Goal: Information Seeking & Learning: Learn about a topic

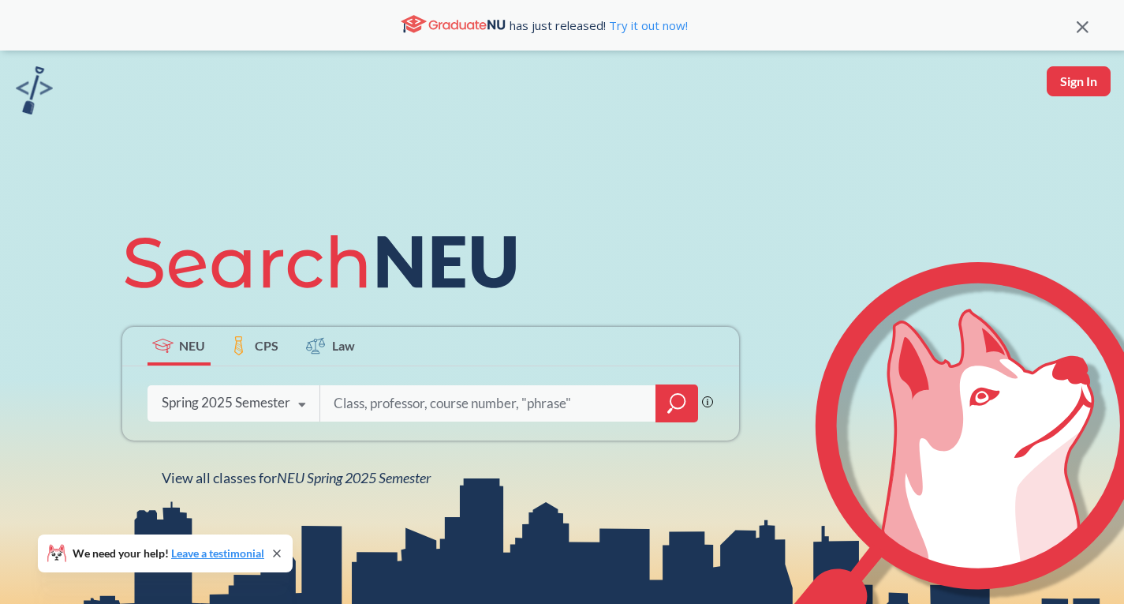
click at [357, 405] on input "search" at bounding box center [488, 403] width 312 height 33
type input "3301"
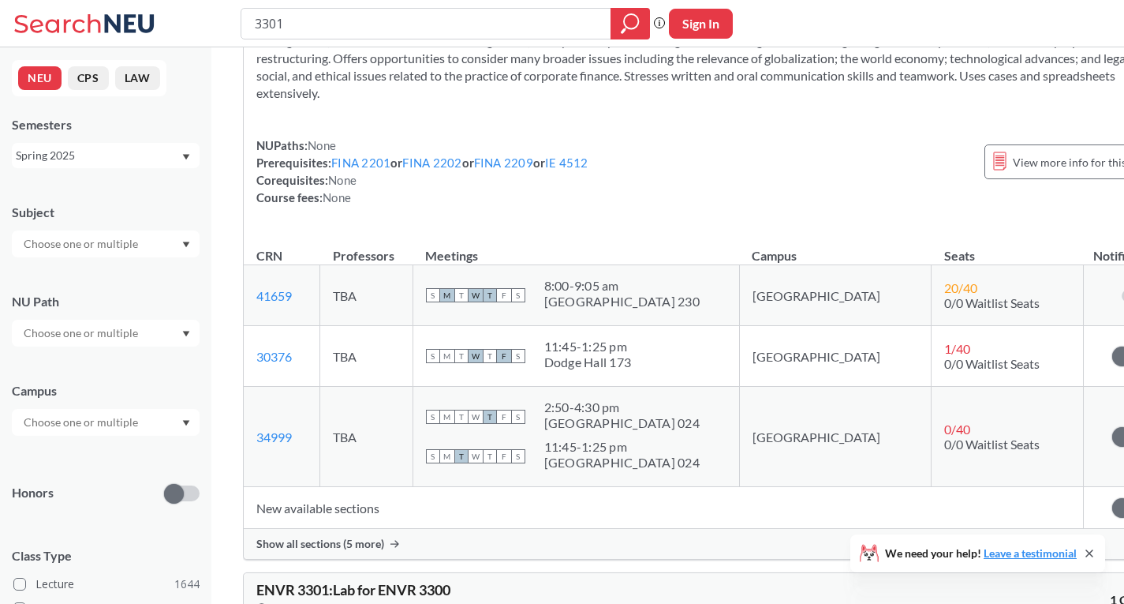
scroll to position [1587, 0]
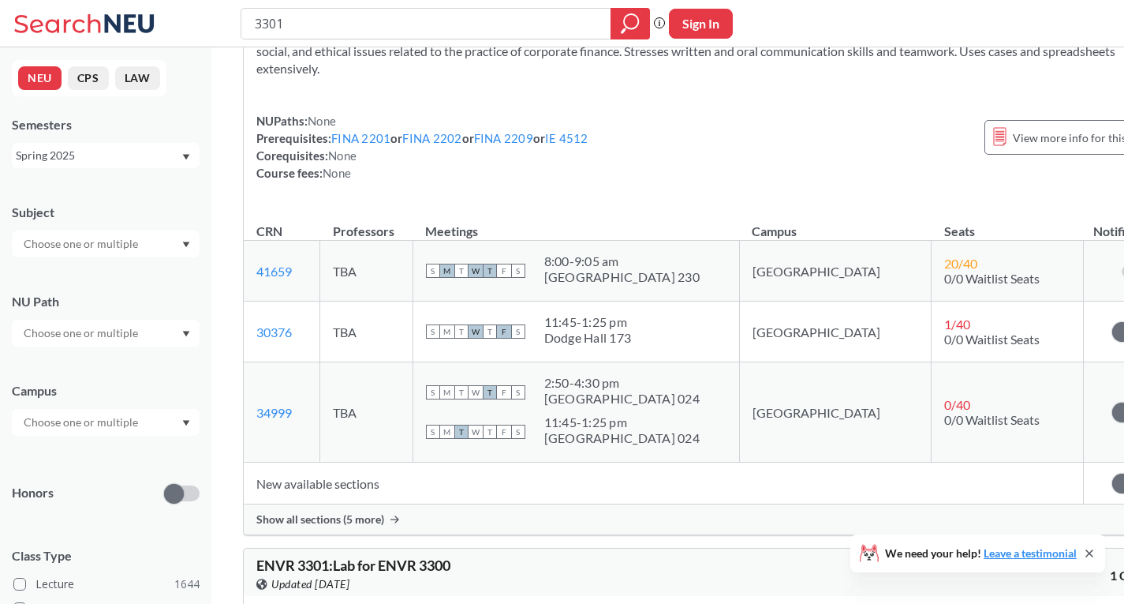
click at [329, 512] on span "Show all sections (5 more)" at bounding box center [320, 519] width 128 height 14
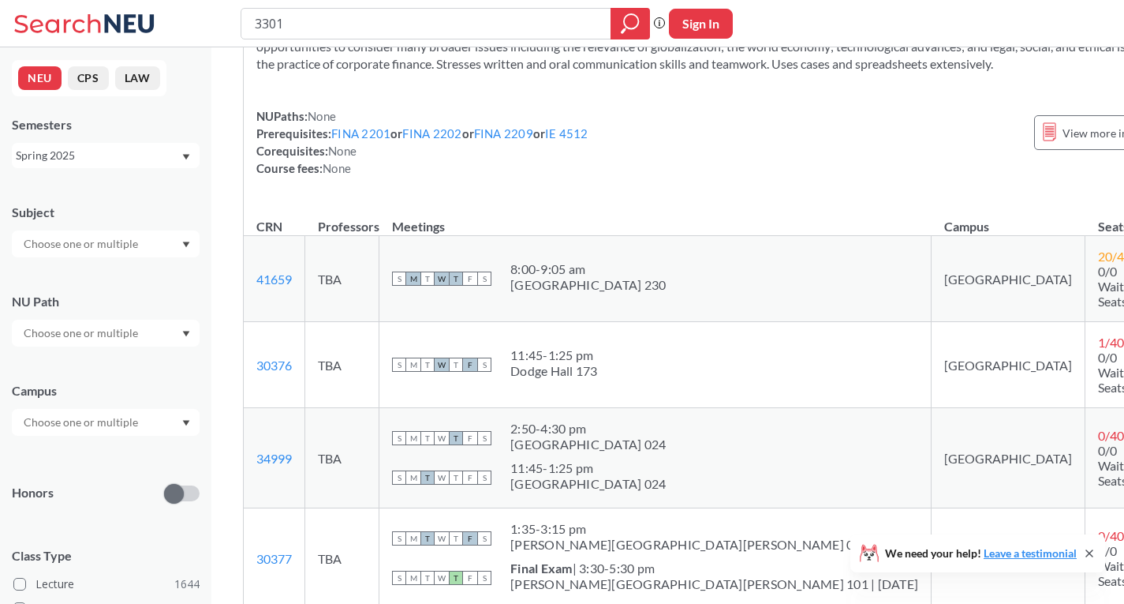
scroll to position [1563, 0]
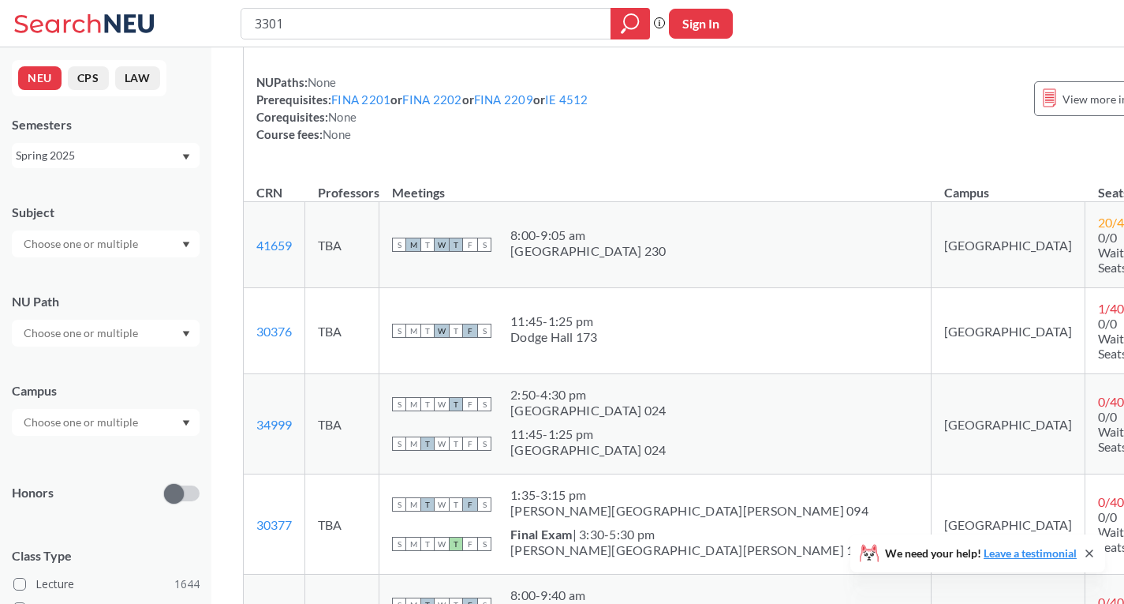
click at [1095, 555] on icon at bounding box center [1089, 553] width 13 height 13
click at [700, 32] on button "Sign In" at bounding box center [701, 24] width 64 height 30
select select "US"
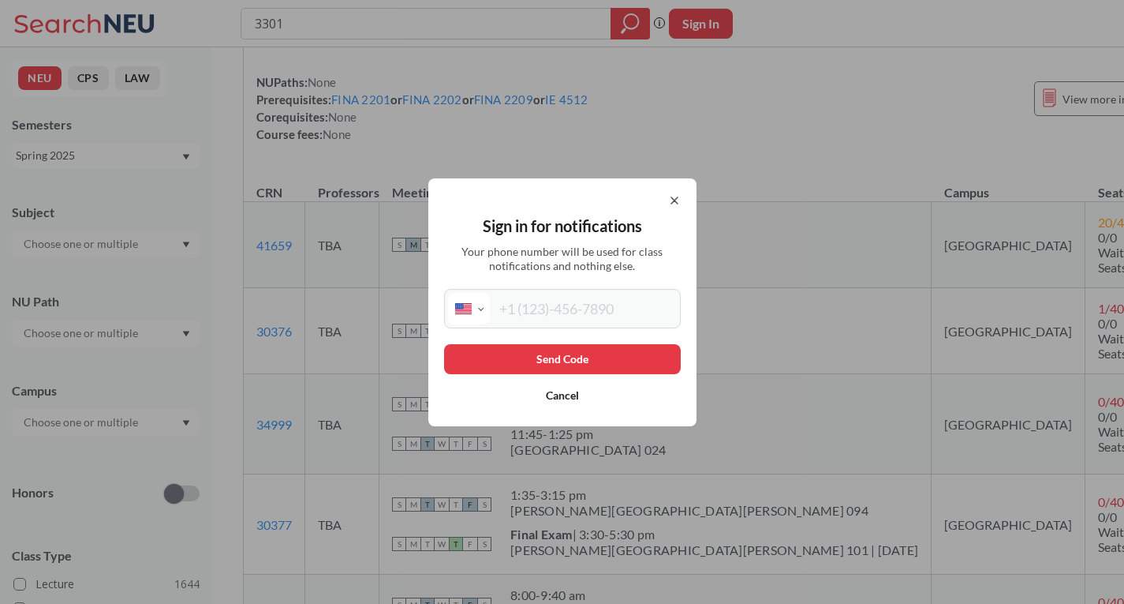
click at [561, 325] on div "International [GEOGRAPHIC_DATA] [GEOGRAPHIC_DATA] [GEOGRAPHIC_DATA] [GEOGRAPHIC…" at bounding box center [562, 308] width 237 height 39
click at [558, 318] on input "tel" at bounding box center [583, 309] width 187 height 32
type input "[PHONE_NUMBER]"
click at [548, 365] on button "Send Code" at bounding box center [562, 359] width 237 height 30
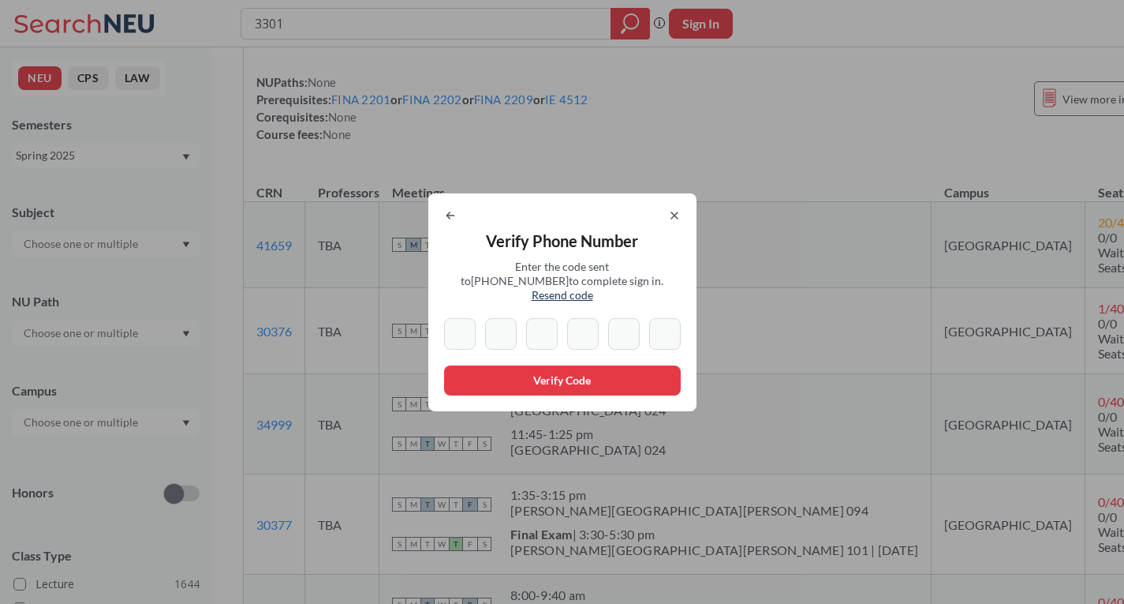
type input "4"
type input "1"
type input "5"
type input "8"
drag, startPoint x: 640, startPoint y: 325, endPoint x: 629, endPoint y: 329, distance: 11.7
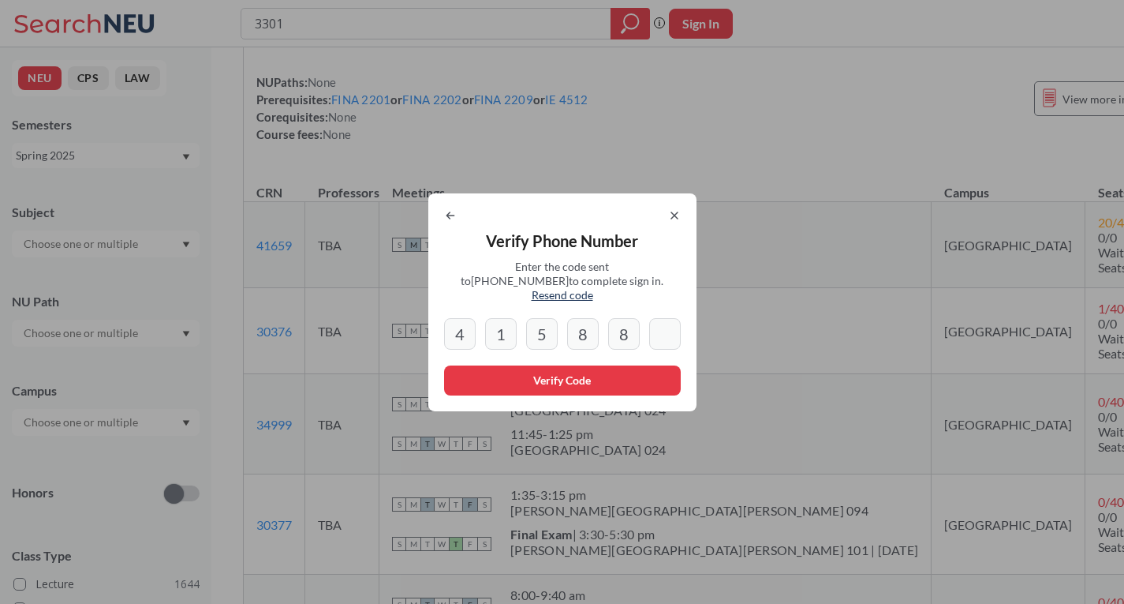
click at [629, 329] on input "8" at bounding box center [624, 334] width 32 height 32
type input "8"
click at [448, 221] on div "Verify Phone Number Enter the code sent to [PHONE_NUMBER] to complete sign in. …" at bounding box center [562, 302] width 268 height 218
click at [456, 221] on icon at bounding box center [450, 215] width 13 height 13
select select "US"
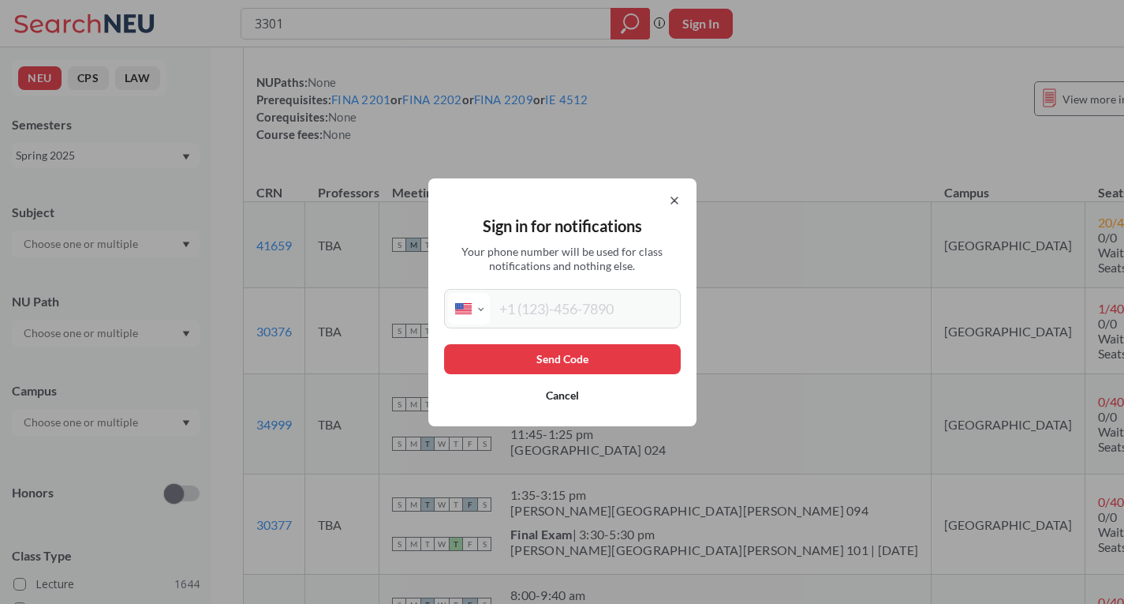
click at [564, 357] on button "Send Code" at bounding box center [562, 359] width 237 height 30
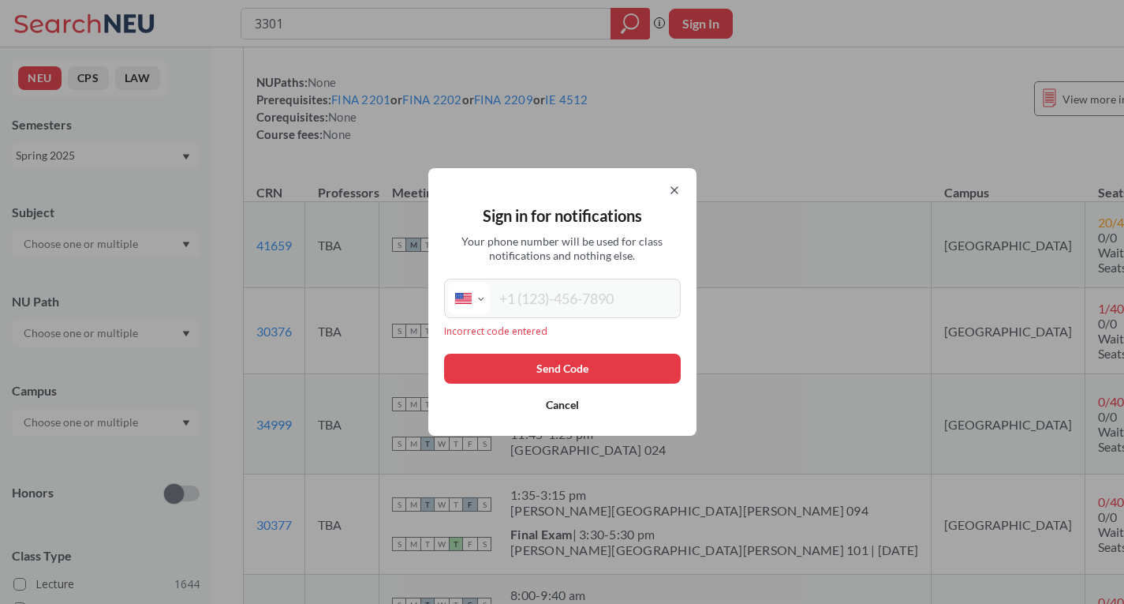
click at [548, 301] on input "tel" at bounding box center [583, 298] width 187 height 32
type input "[PHONE_NUMBER]"
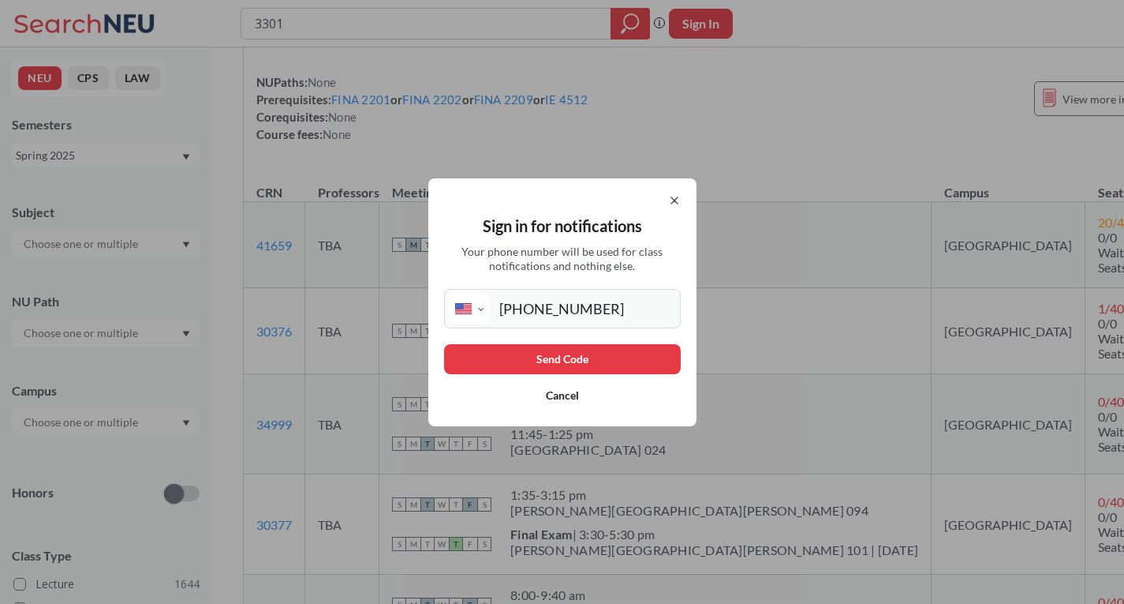
click at [555, 358] on button "Send Code" at bounding box center [562, 359] width 237 height 30
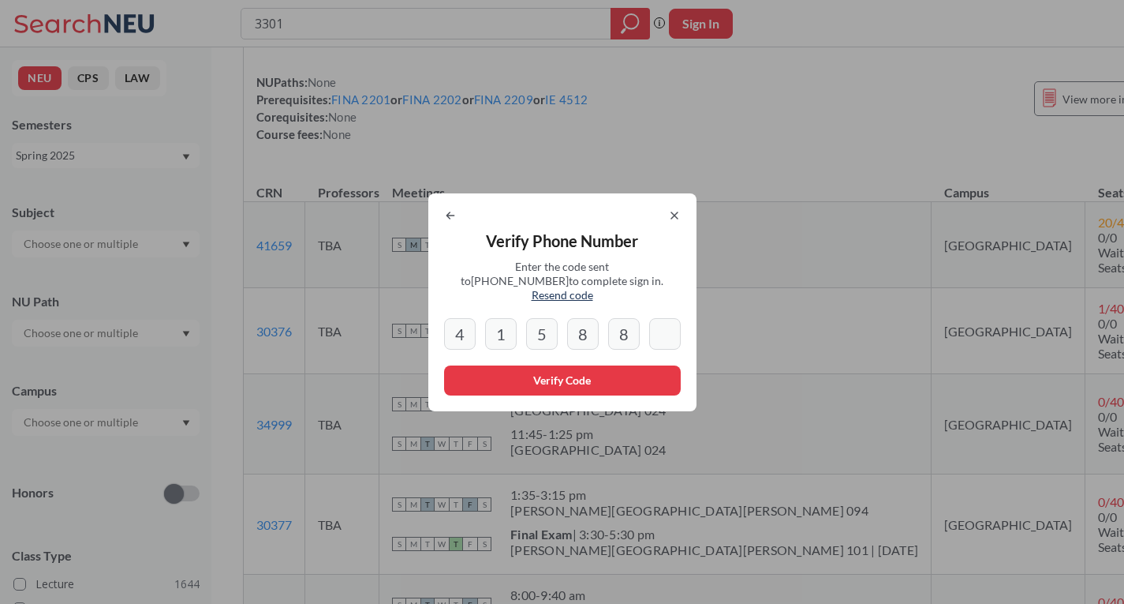
click at [632, 324] on input "8" at bounding box center [624, 334] width 32 height 32
type input "8"
click at [677, 331] on input at bounding box center [665, 334] width 32 height 32
type input "5"
click at [537, 376] on button "Verify Code" at bounding box center [562, 380] width 237 height 30
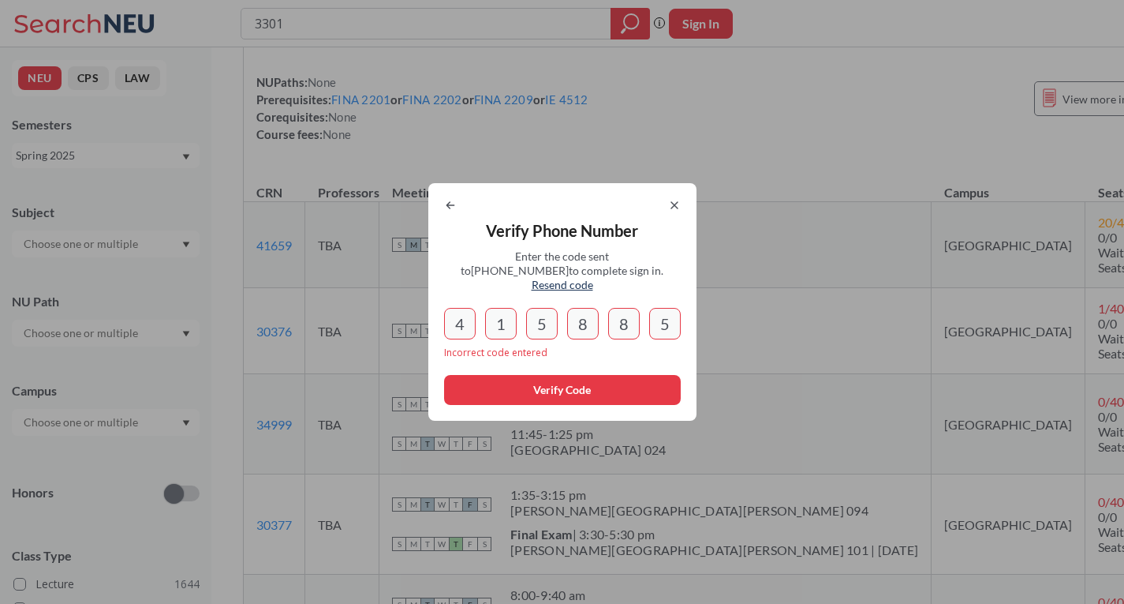
click at [462, 319] on input "4" at bounding box center [460, 324] width 32 height 32
drag, startPoint x: 464, startPoint y: 312, endPoint x: 690, endPoint y: 322, distance: 225.9
click at [690, 322] on div "Verify Phone Number Enter the code sent to [PHONE_NUMBER] to complete sign in. …" at bounding box center [562, 301] width 268 height 237
type input "4"
click at [681, 211] on icon at bounding box center [674, 205] width 13 height 13
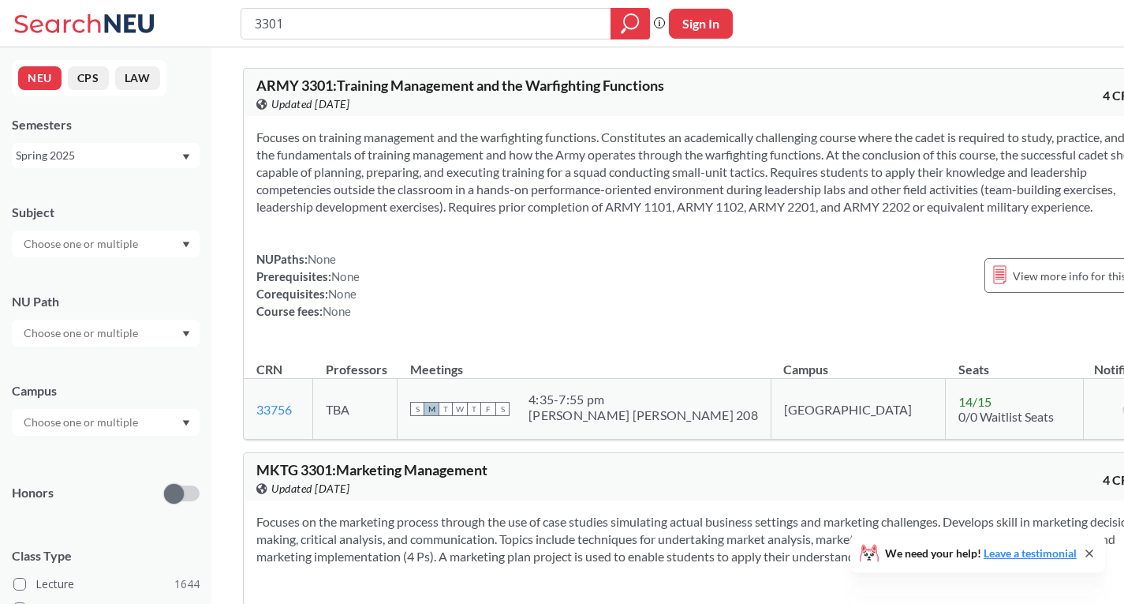
click at [728, 24] on button "Sign In" at bounding box center [701, 24] width 64 height 30
select select "US"
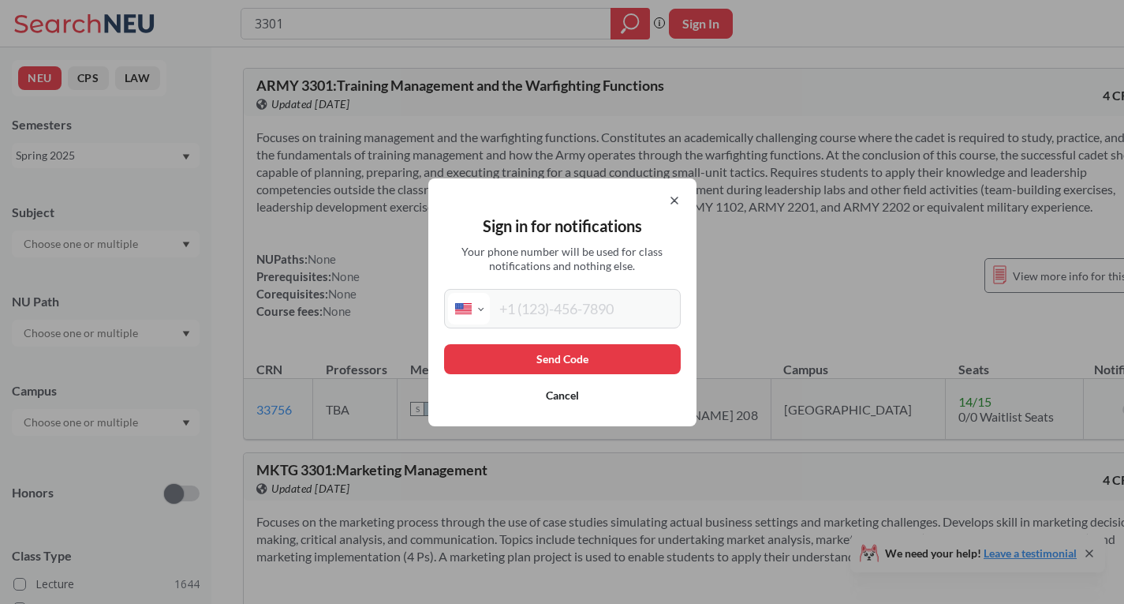
click at [574, 303] on input "tel" at bounding box center [583, 309] width 187 height 32
type input "[PHONE_NUMBER]"
click at [533, 356] on button "Send Code" at bounding box center [562, 359] width 237 height 30
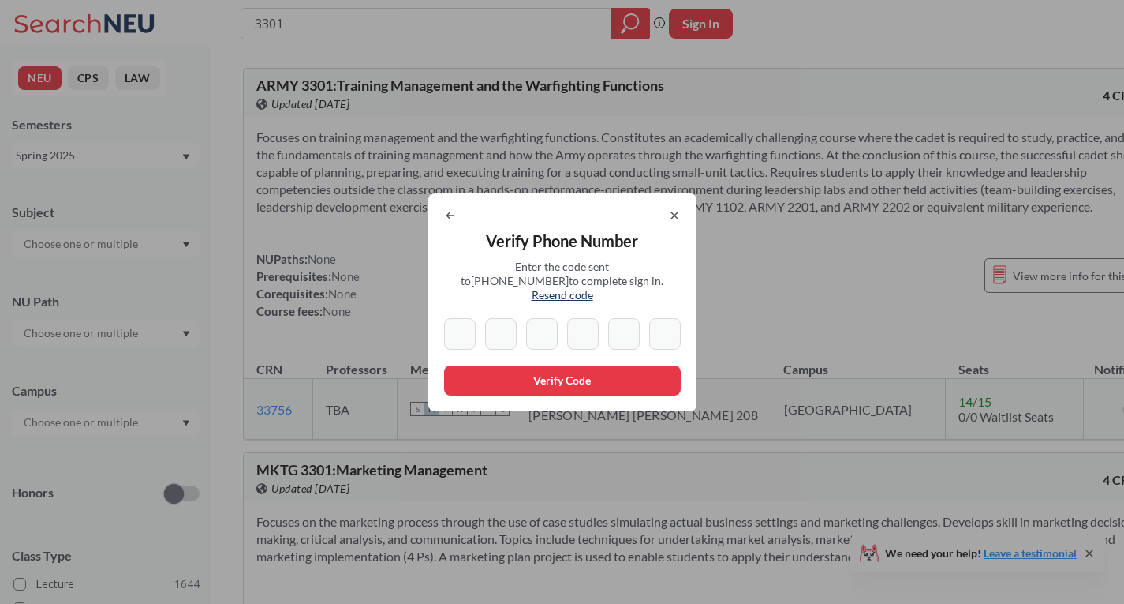
type input "4"
type input "1"
type input "5"
type input "8"
type input "5"
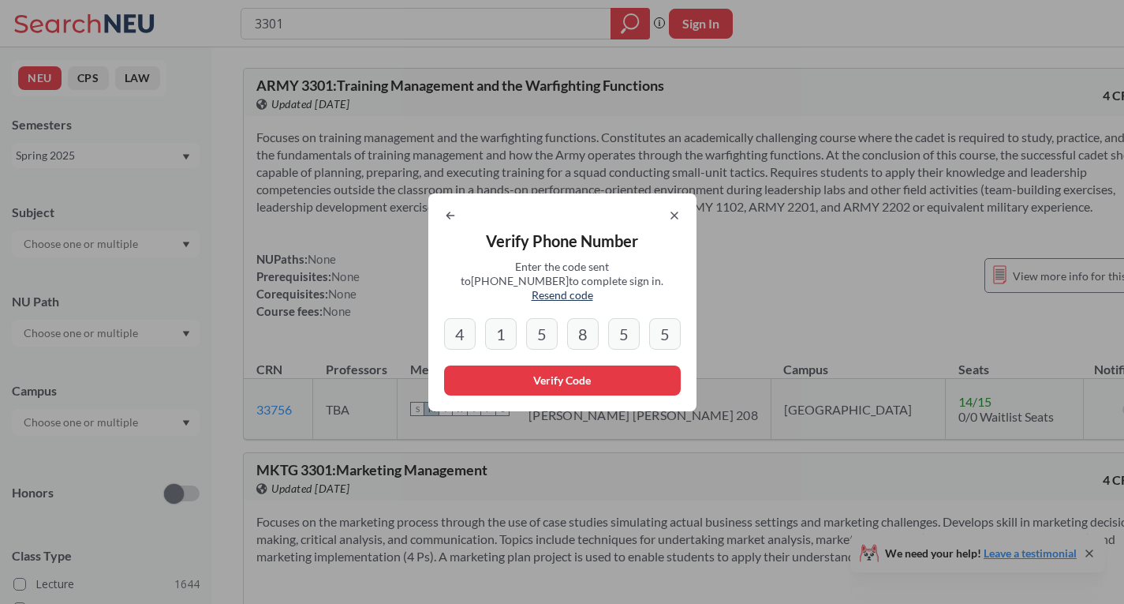
type input "5"
click at [529, 376] on button "Verify Code" at bounding box center [562, 380] width 237 height 30
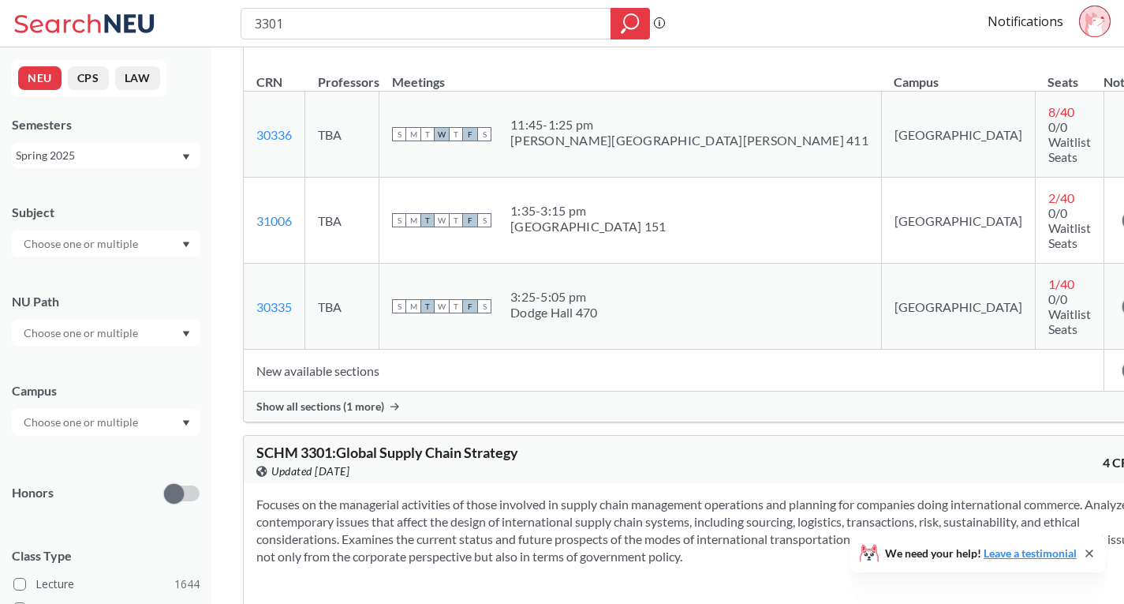
scroll to position [638, 0]
click at [313, 398] on span "Show all sections (1 more)" at bounding box center [320, 405] width 128 height 14
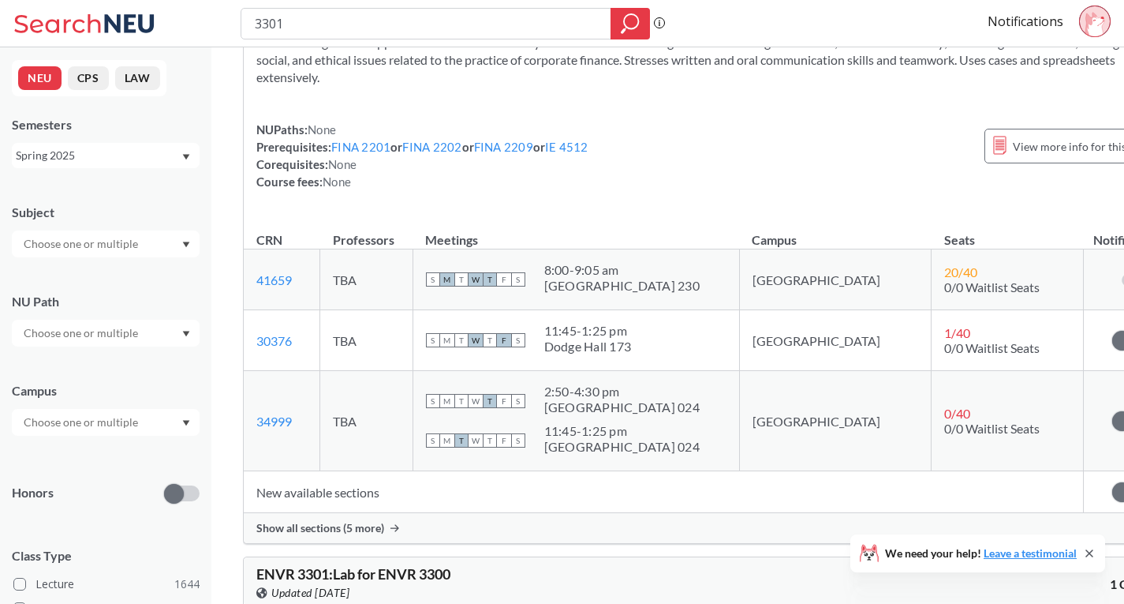
scroll to position [1683, 0]
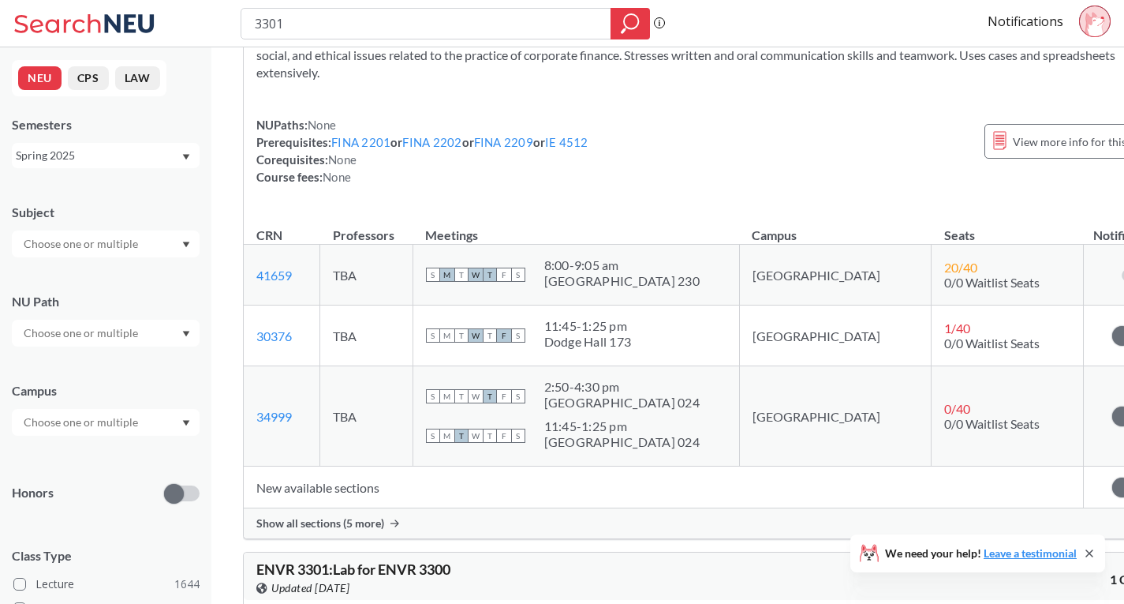
click at [320, 516] on span "Show all sections (5 more)" at bounding box center [320, 523] width 128 height 14
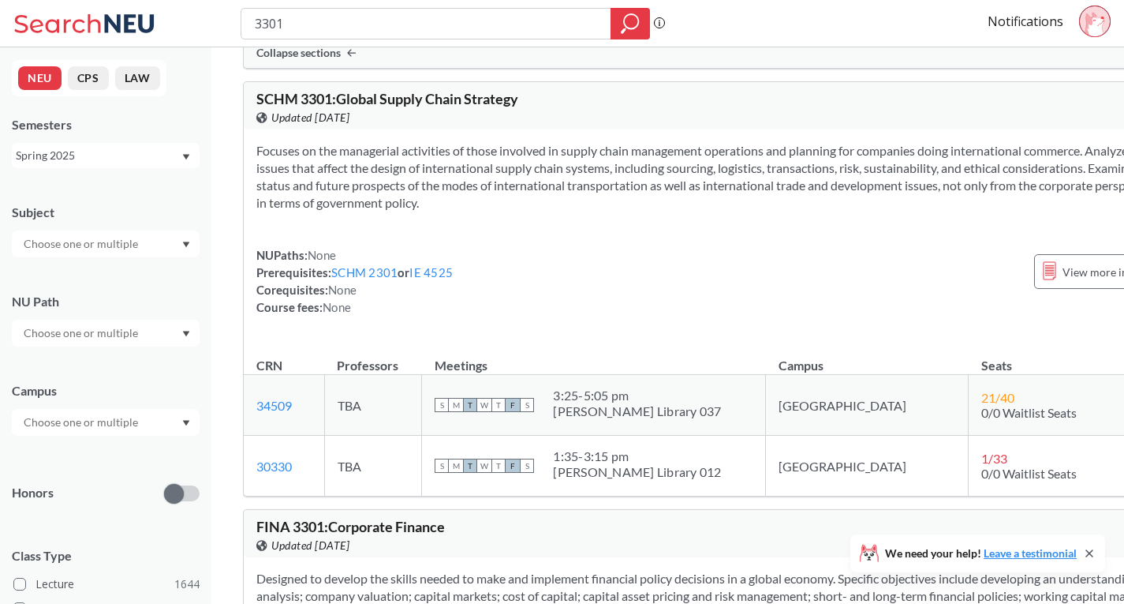
scroll to position [901, 0]
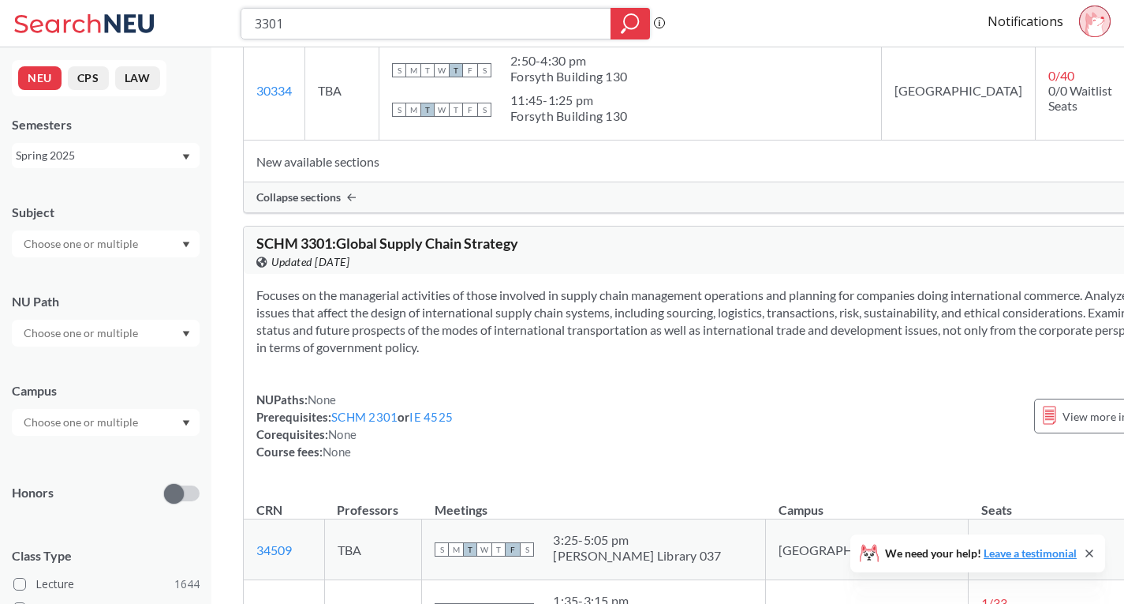
click at [383, 13] on input "3301" at bounding box center [426, 23] width 346 height 27
paste input "Herron, Richard"
type input "Herron, Richard"
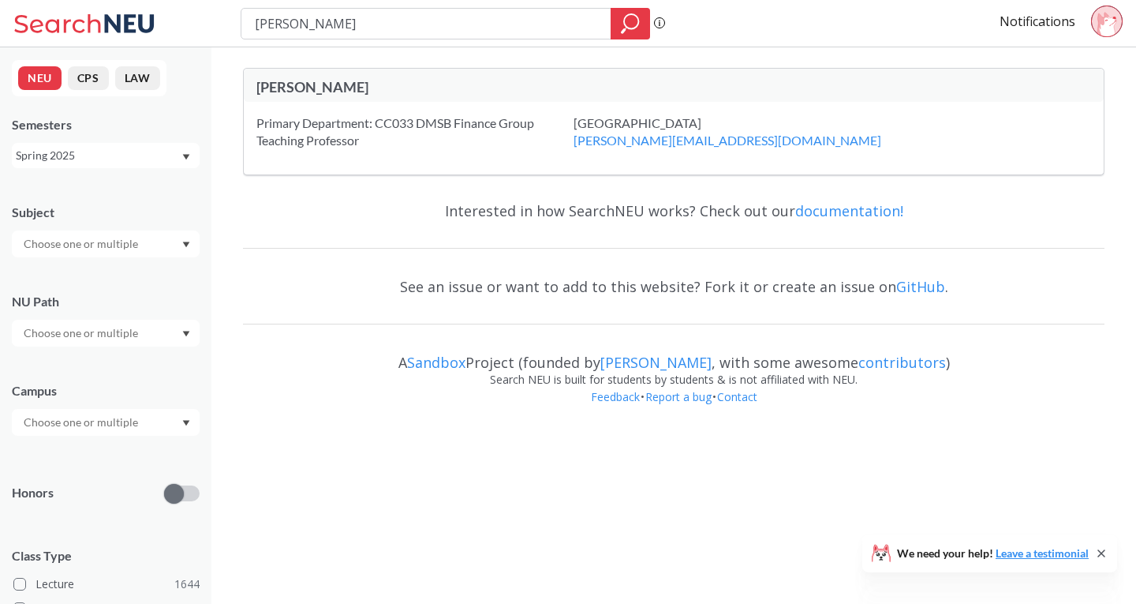
click at [391, 24] on input "Herron, Richard" at bounding box center [426, 23] width 346 height 27
type input "Herron, Richard"
click at [325, 89] on div "Richard Herron" at bounding box center [464, 86] width 417 height 17
click at [80, 159] on div "Spring 2025" at bounding box center [98, 155] width 165 height 17
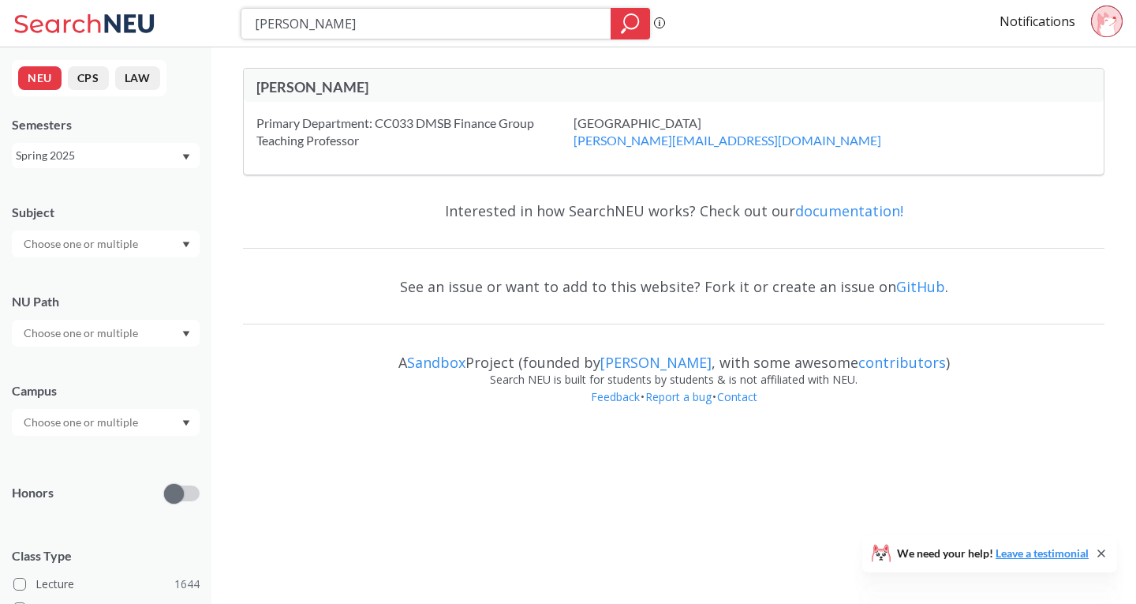
click at [351, 23] on input "Herron, Richard" at bounding box center [426, 23] width 346 height 27
type input "3301"
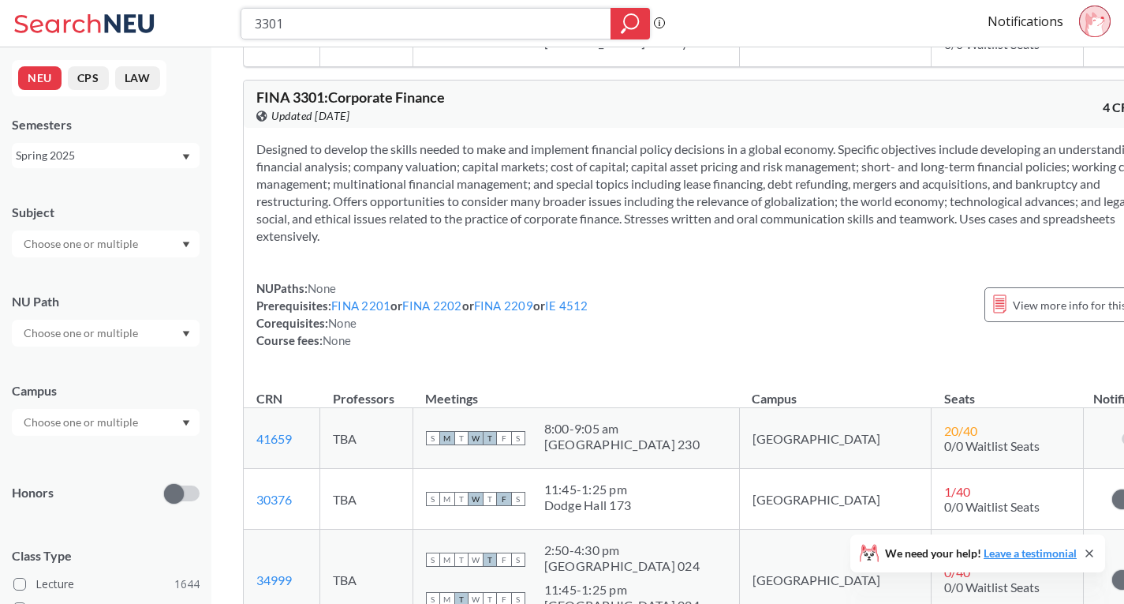
scroll to position [1422, 0]
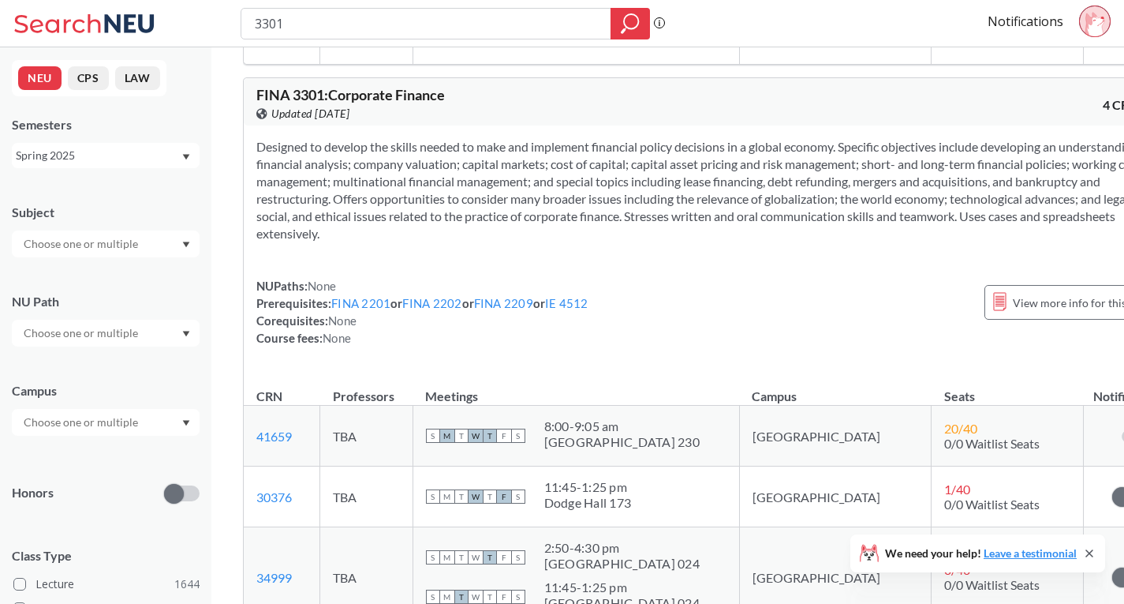
click at [346, 105] on span "Updated [DATE]" at bounding box center [310, 113] width 78 height 17
click at [346, 151] on section "Designed to develop the skills needed to make and implement financial policy de…" at bounding box center [710, 190] width 908 height 104
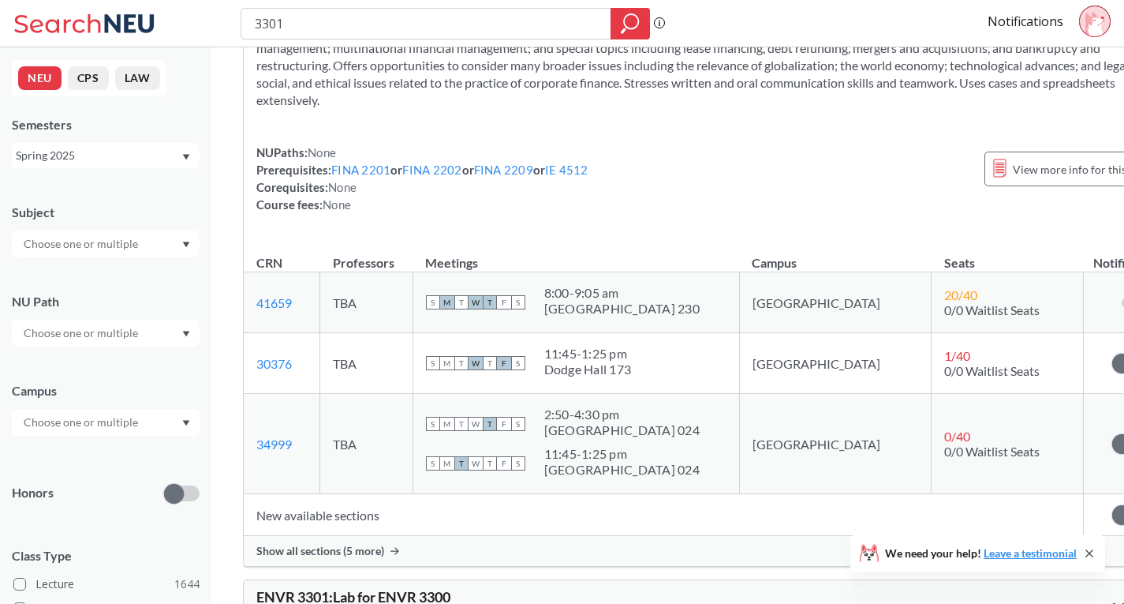
scroll to position [1557, 0]
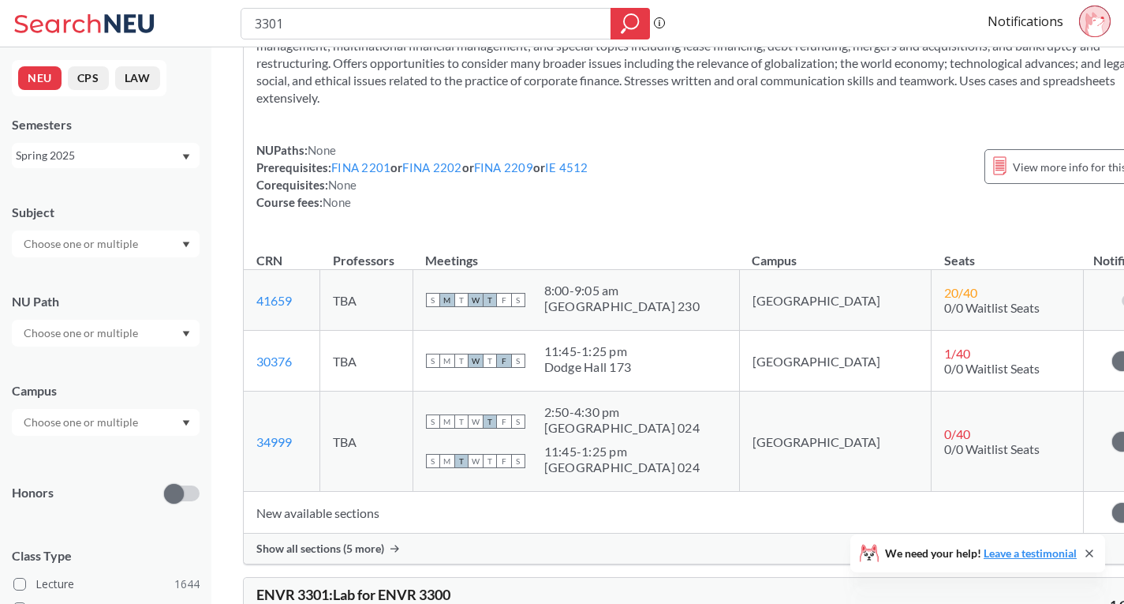
click at [357, 541] on span "Show all sections (5 more)" at bounding box center [320, 548] width 128 height 14
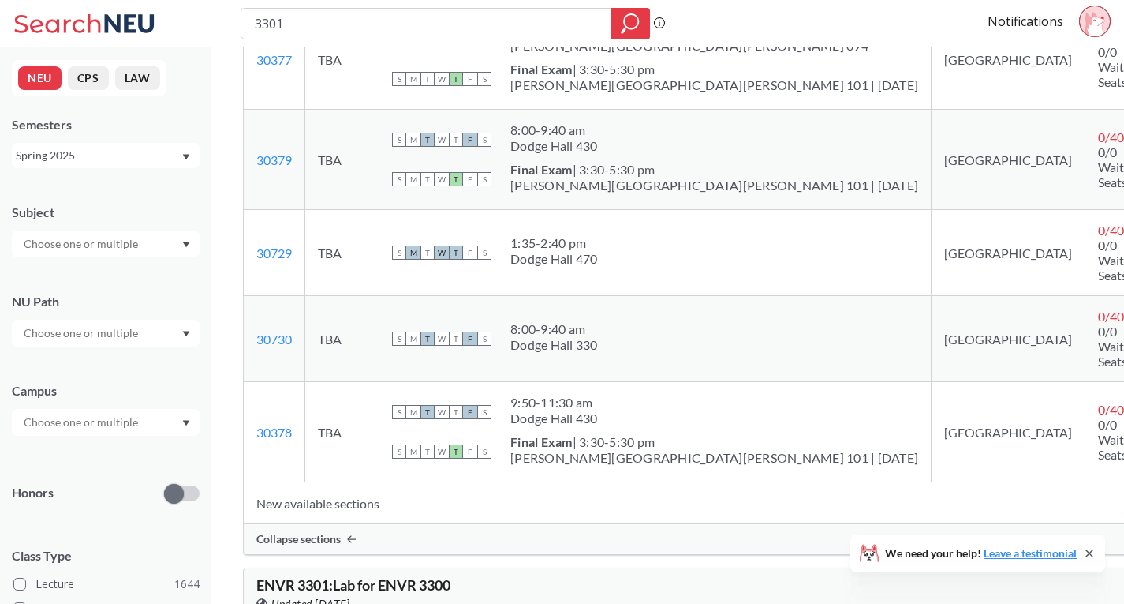
scroll to position [2027, 0]
